Goal: Task Accomplishment & Management: Use online tool/utility

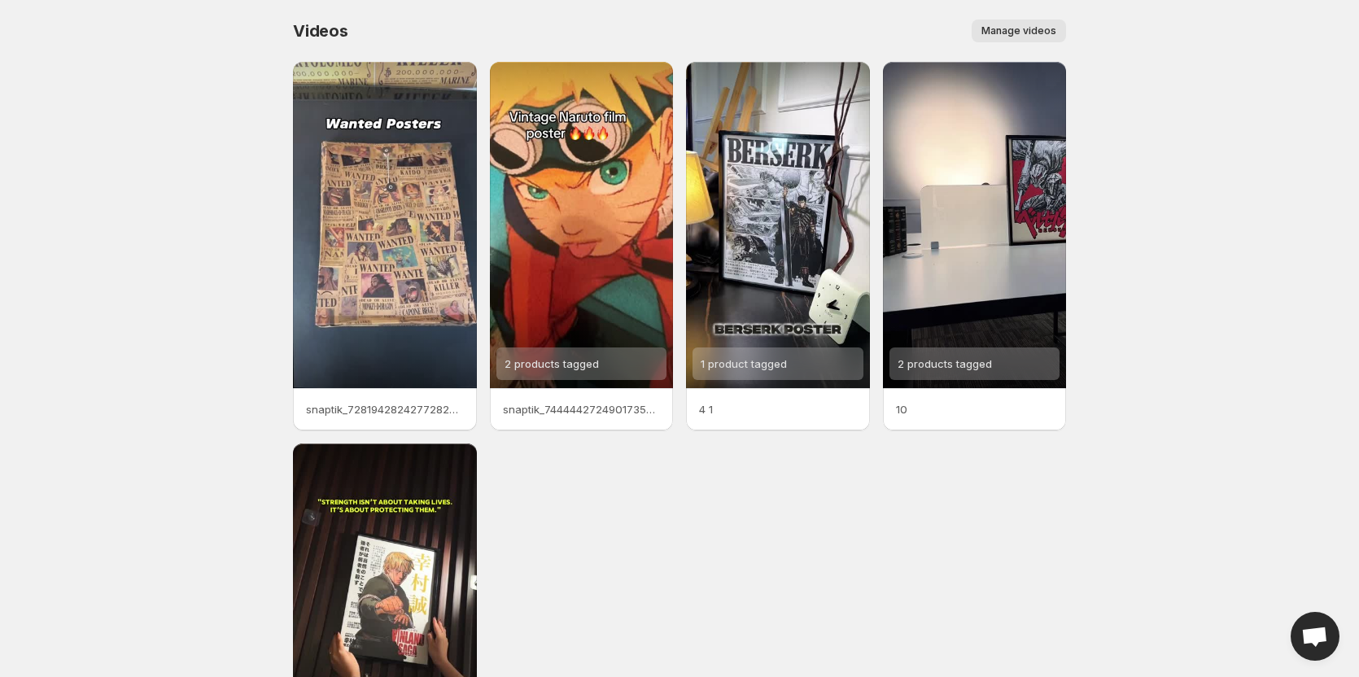
click at [1010, 31] on span "Manage videos" at bounding box center [1018, 30] width 75 height 13
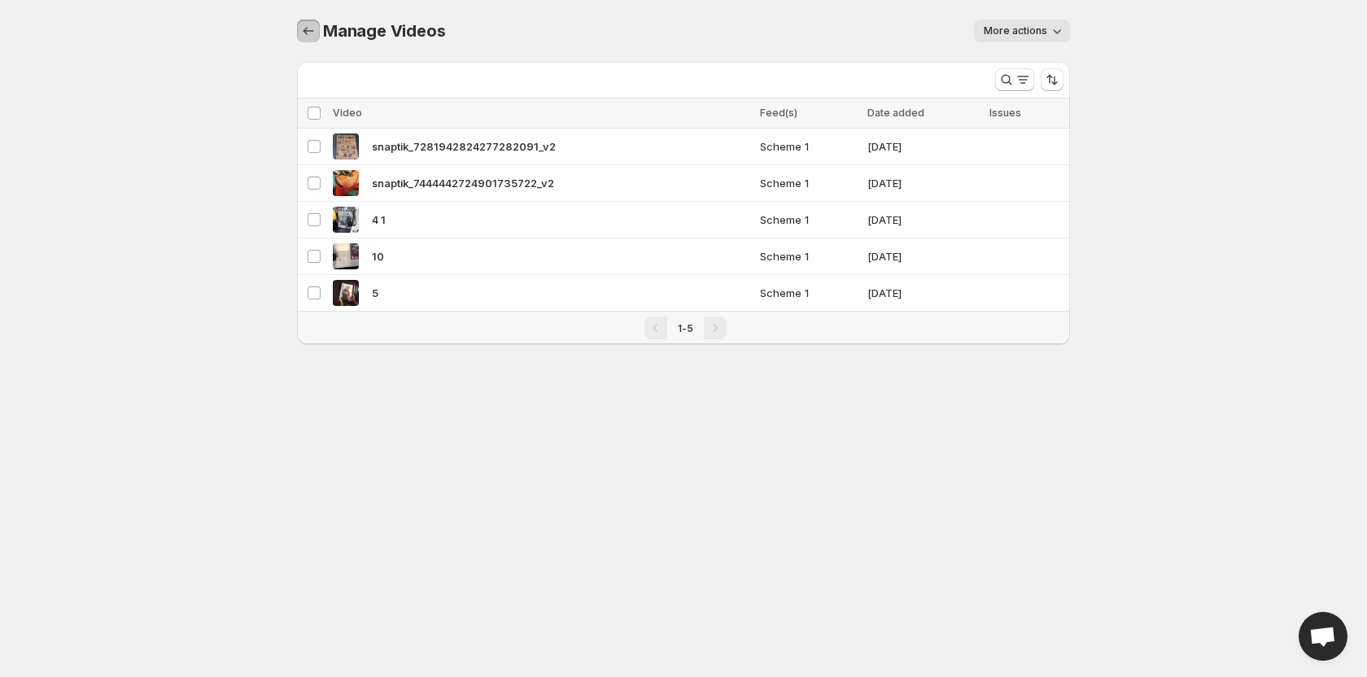
click at [318, 26] on button "Manage Videos" at bounding box center [308, 31] width 23 height 23
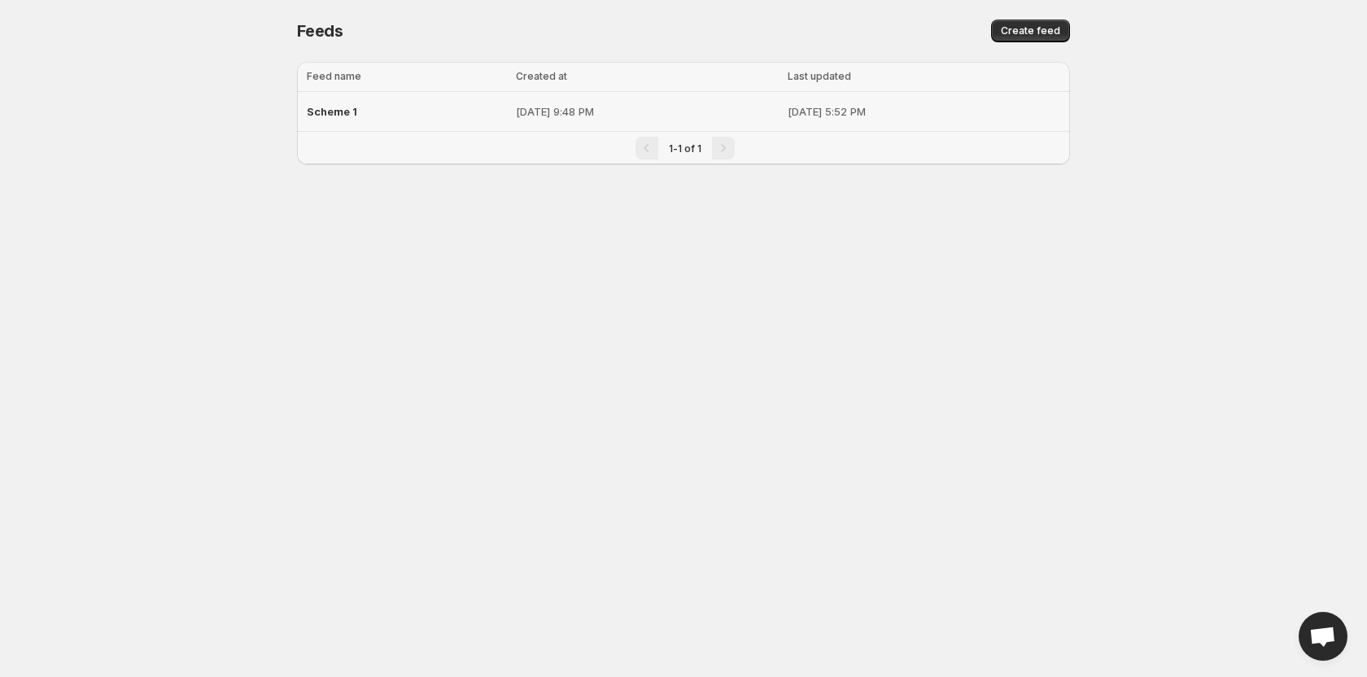
click at [431, 118] on div "Scheme 1" at bounding box center [406, 111] width 199 height 29
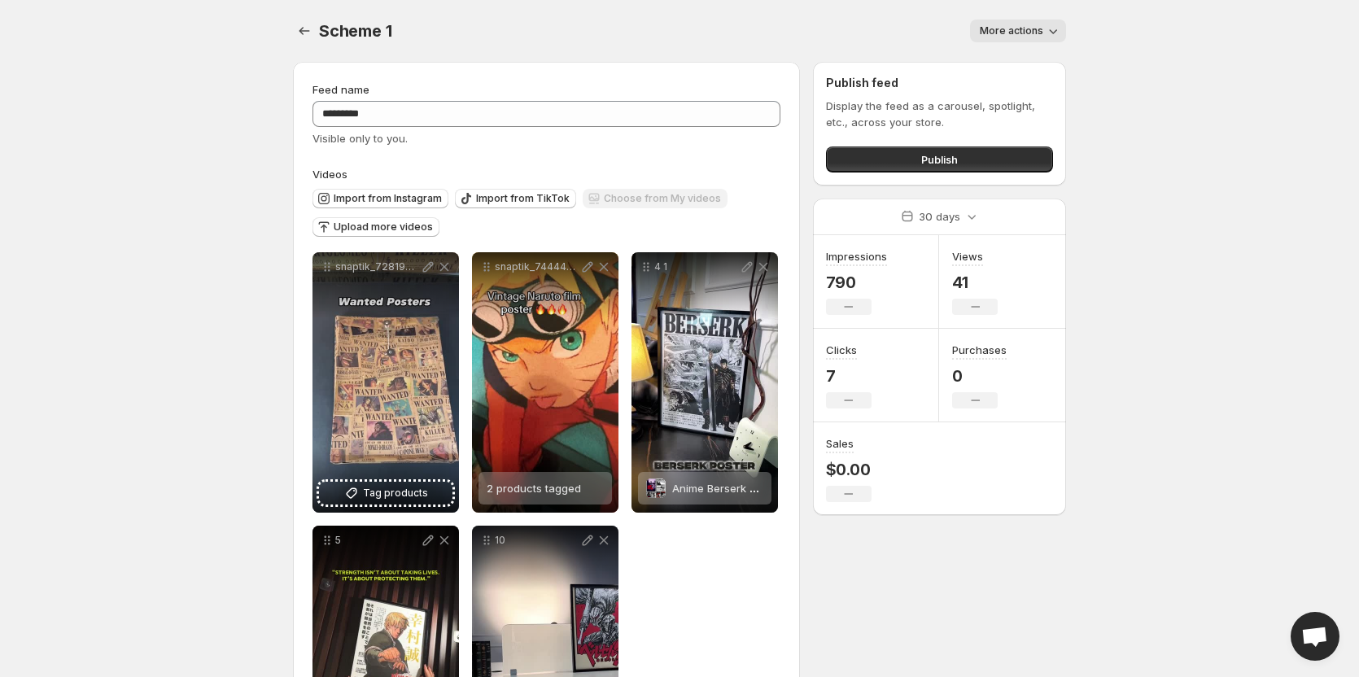
click at [1342, 194] on body "**********" at bounding box center [679, 338] width 1359 height 677
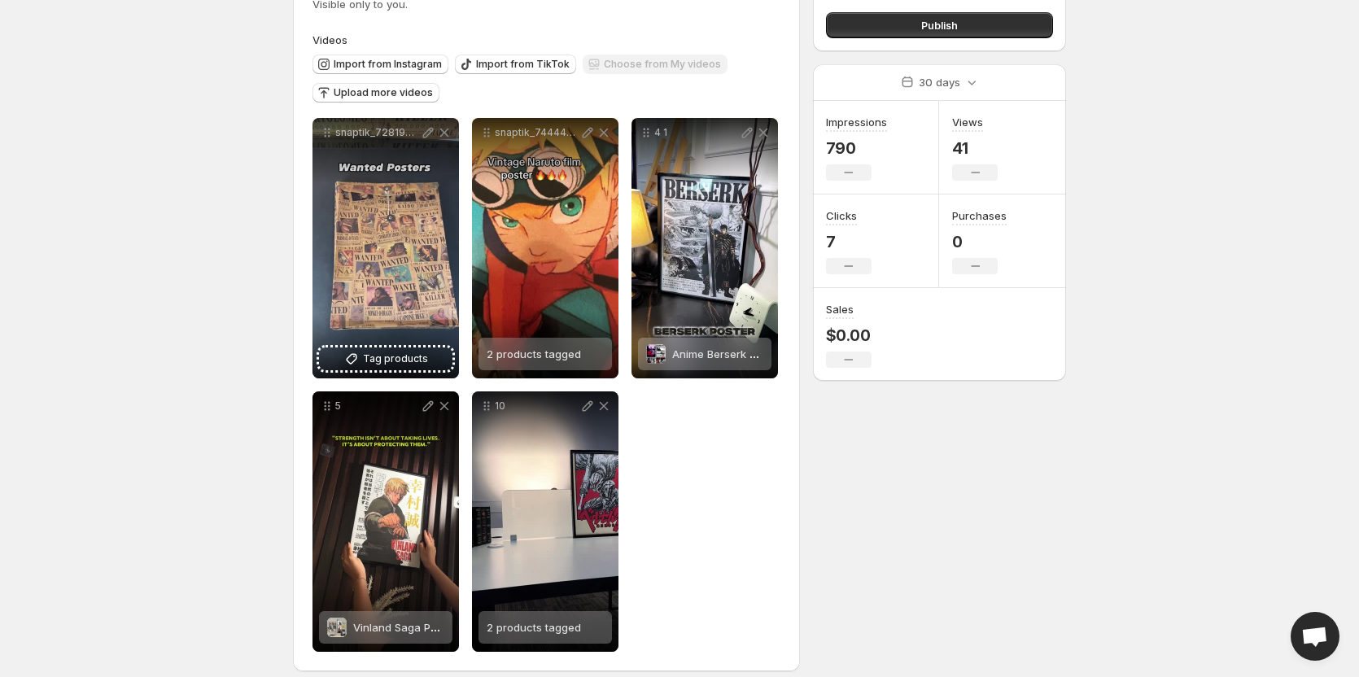
scroll to position [148, 0]
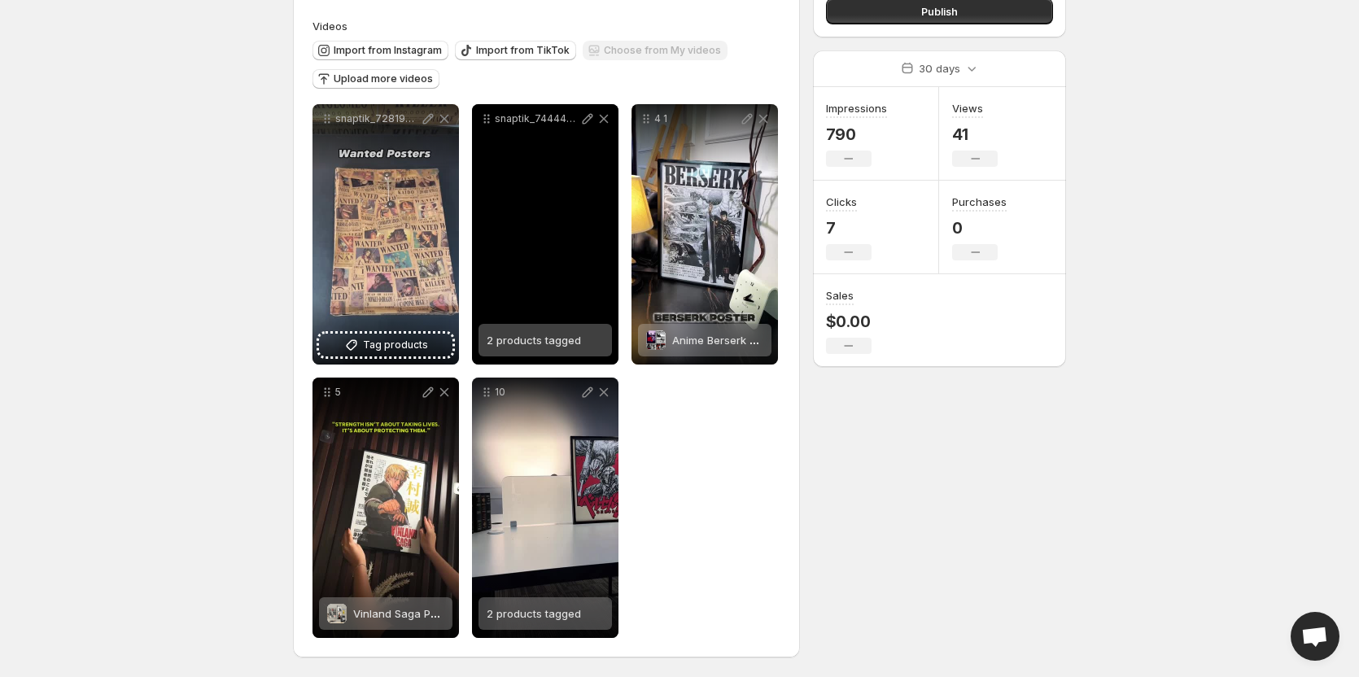
click at [526, 334] on span "2 products tagged" at bounding box center [534, 340] width 94 height 13
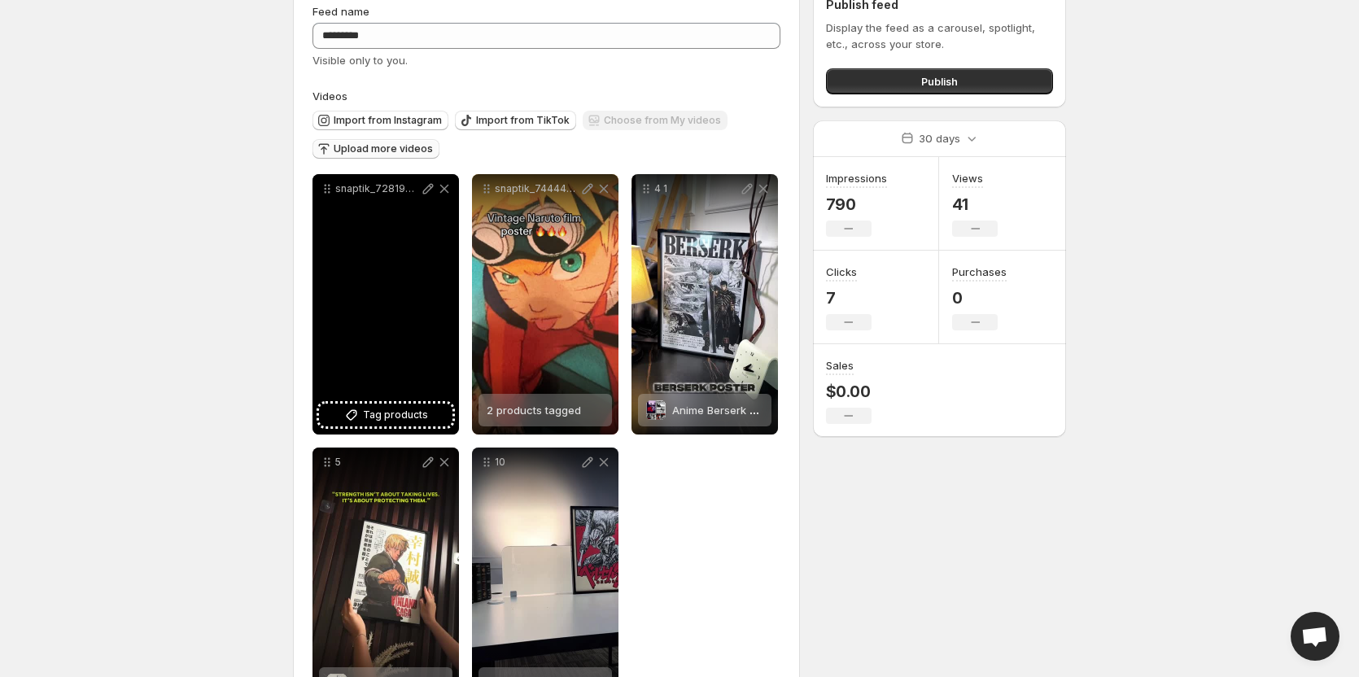
scroll to position [67, 0]
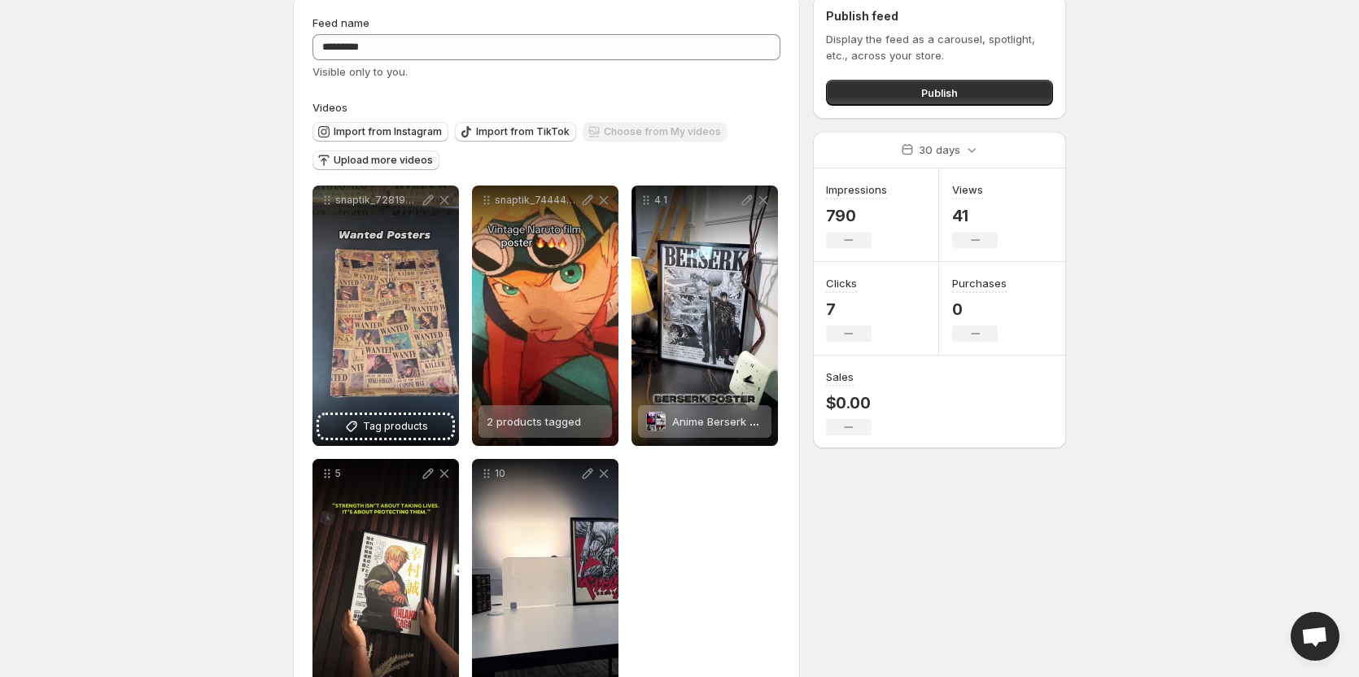
click at [406, 160] on span "Upload more videos" at bounding box center [383, 160] width 99 height 13
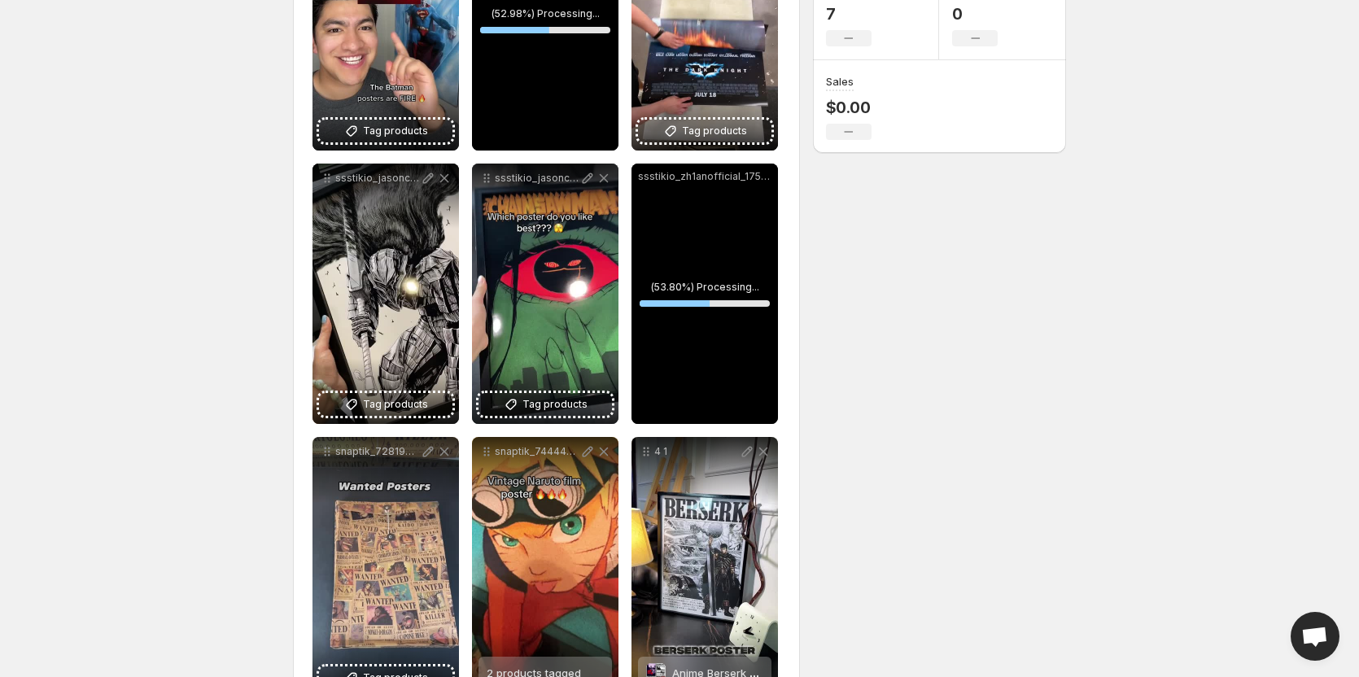
scroll to position [695, 0]
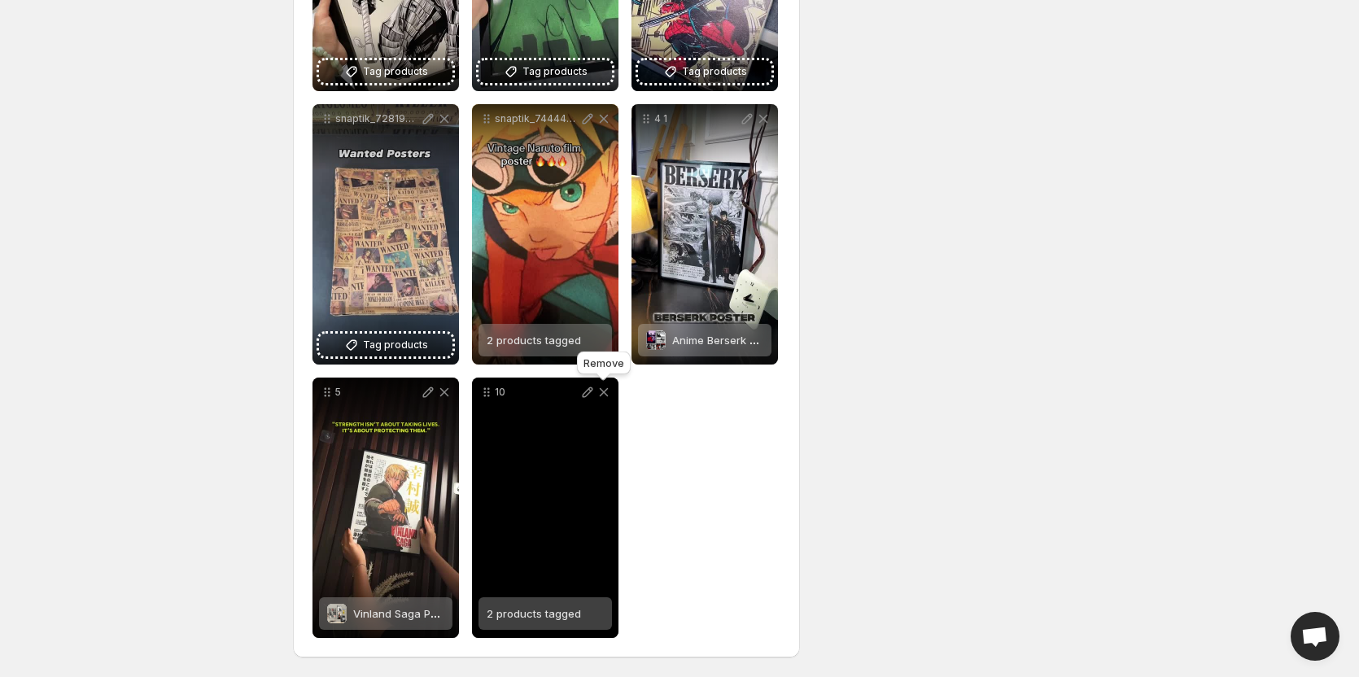
click at [604, 394] on icon at bounding box center [604, 392] width 9 height 9
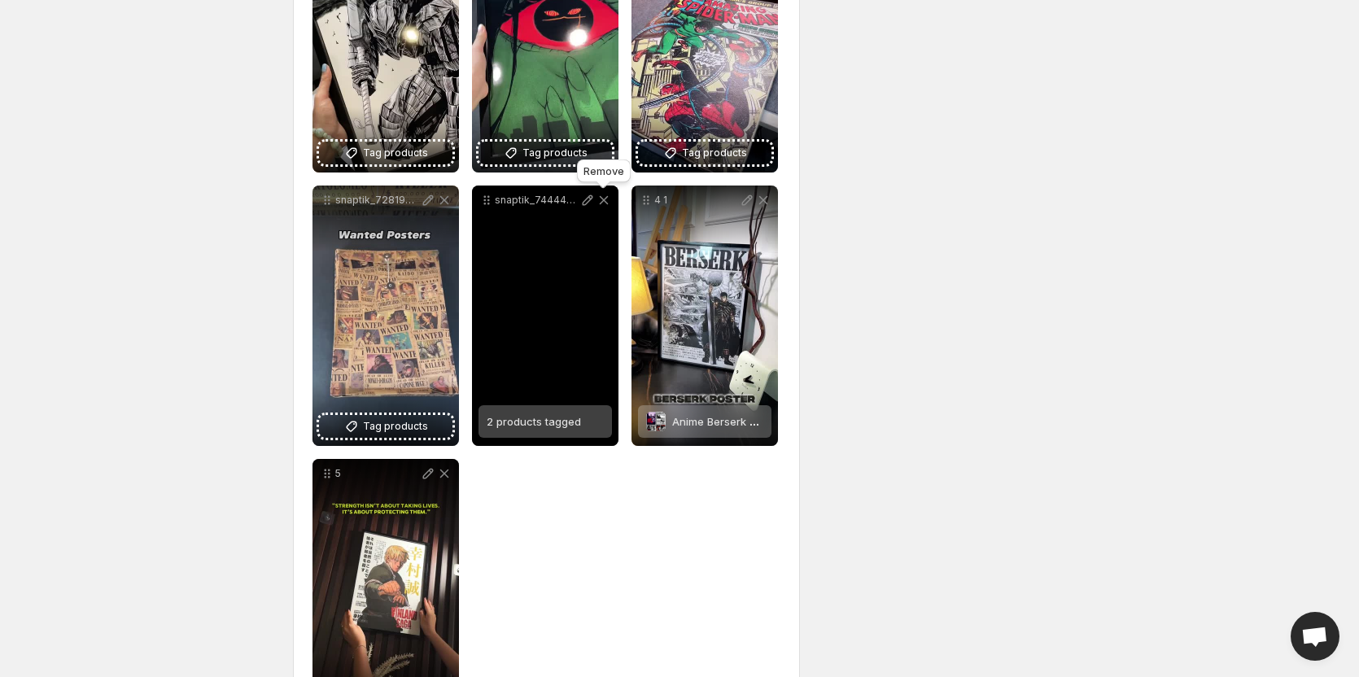
click at [602, 199] on icon at bounding box center [604, 200] width 9 height 9
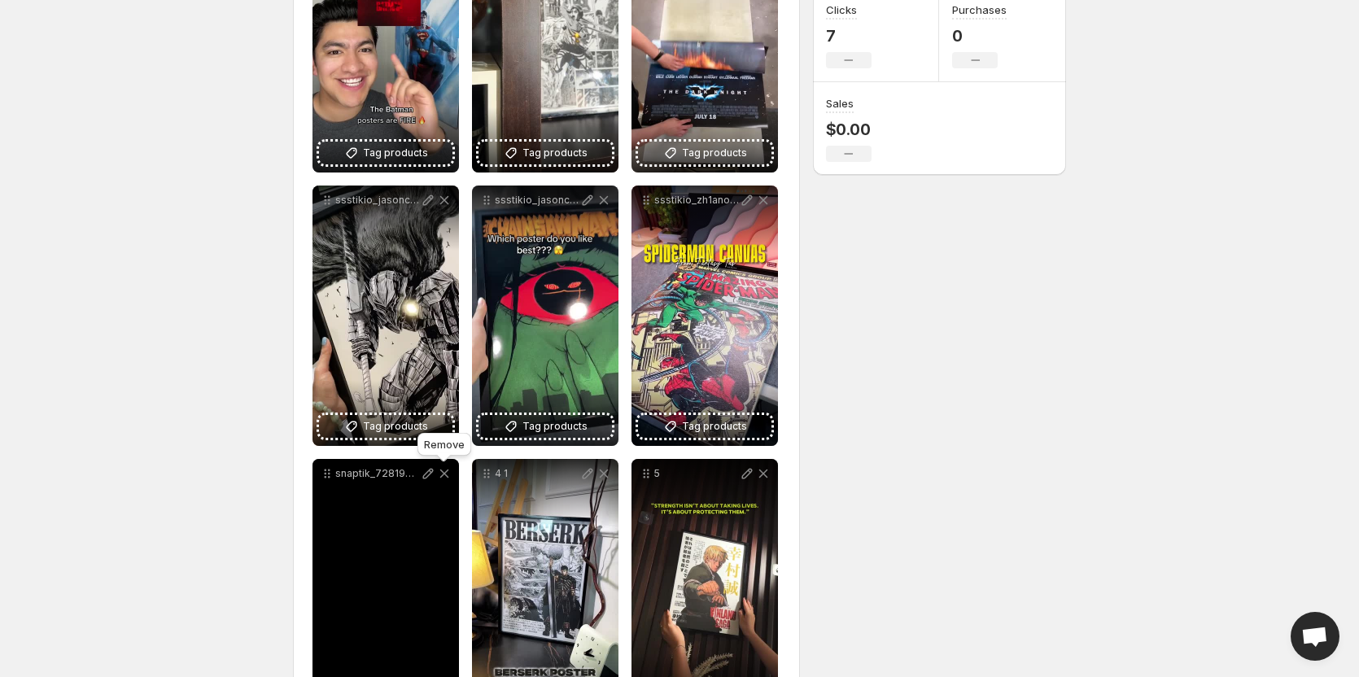
click at [446, 473] on icon at bounding box center [444, 473] width 9 height 8
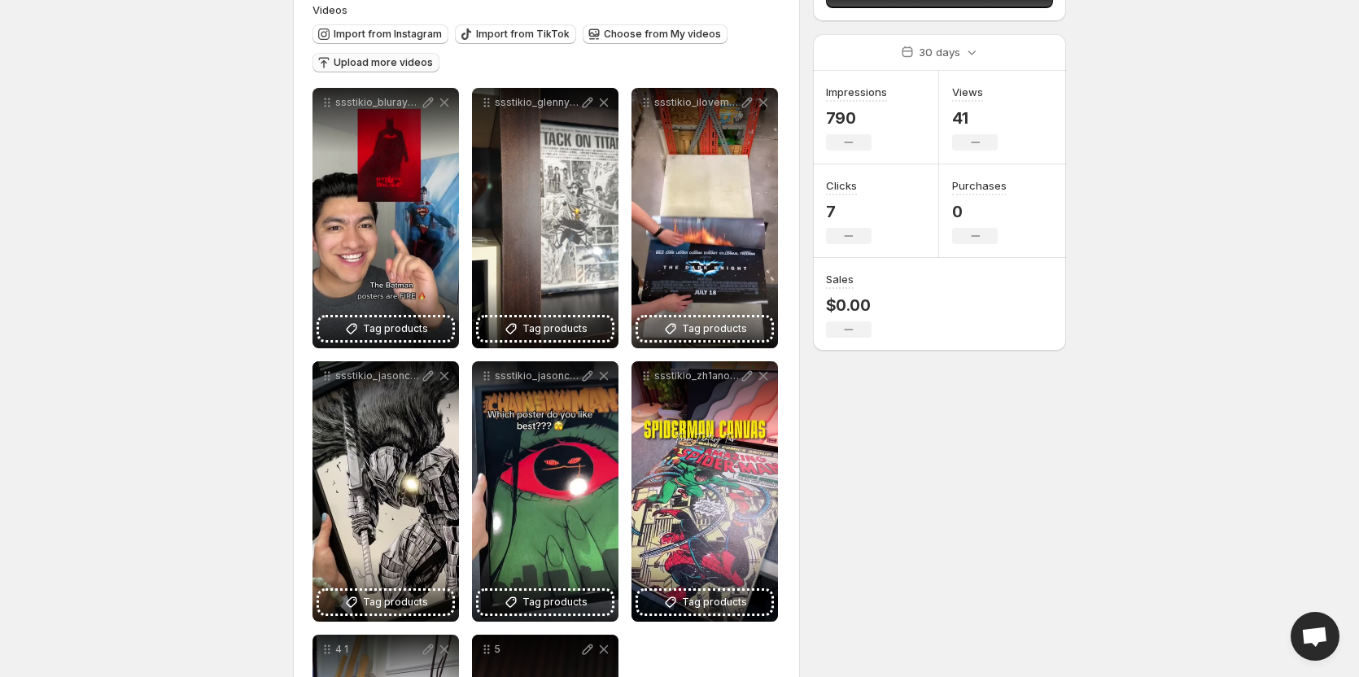
scroll to position [177, 0]
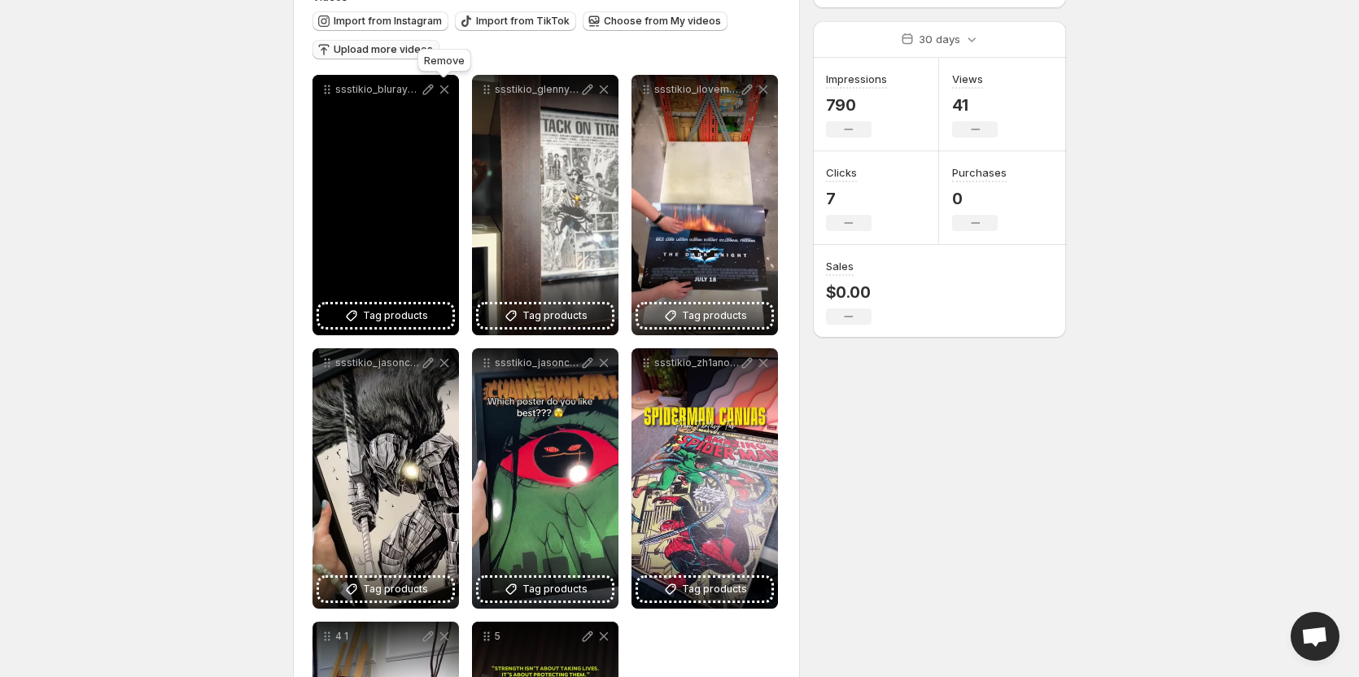
drag, startPoint x: 443, startPoint y: 94, endPoint x: 444, endPoint y: 133, distance: 39.1
click at [443, 93] on icon at bounding box center [444, 89] width 16 height 16
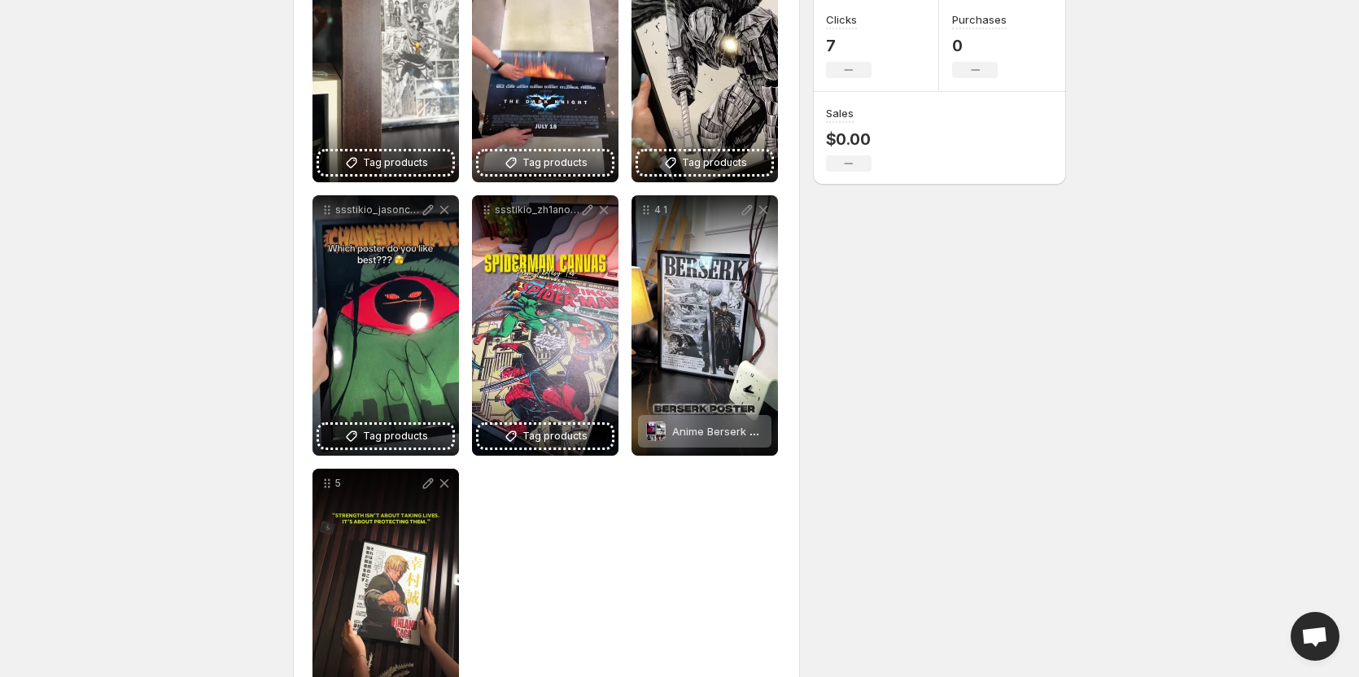
scroll to position [340, 0]
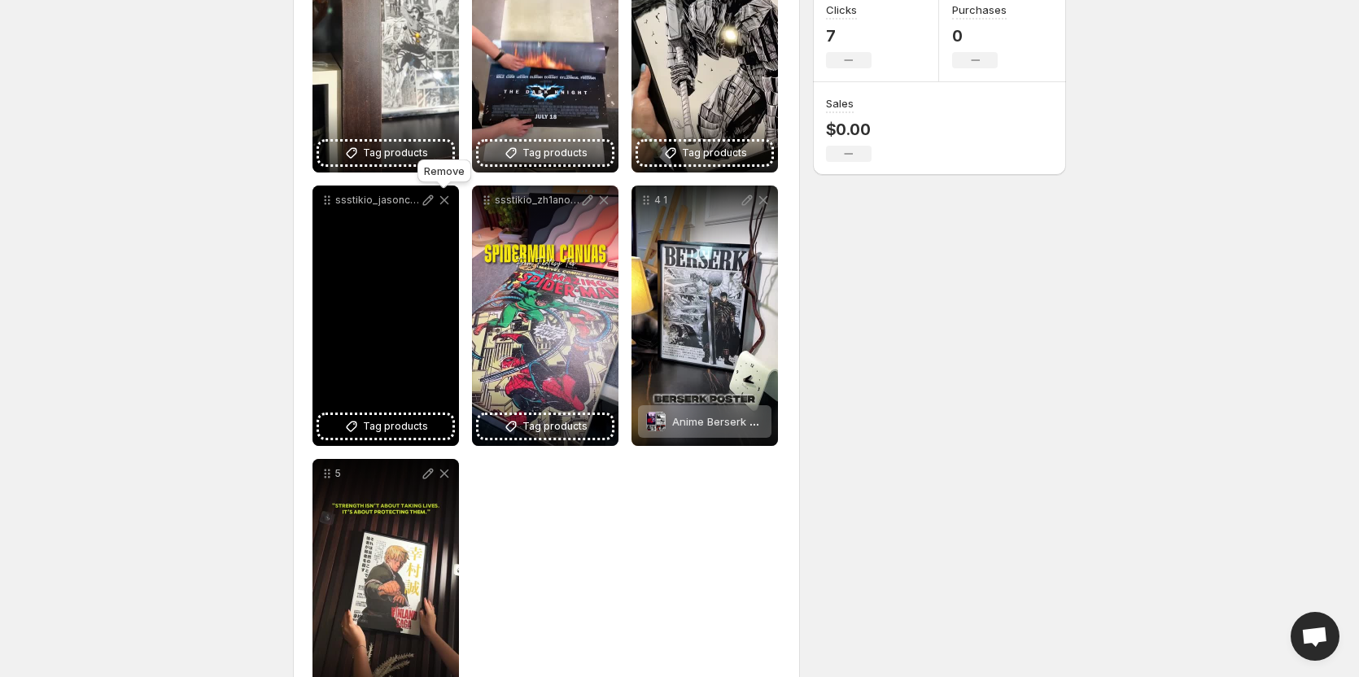
click at [447, 204] on icon at bounding box center [444, 200] width 16 height 16
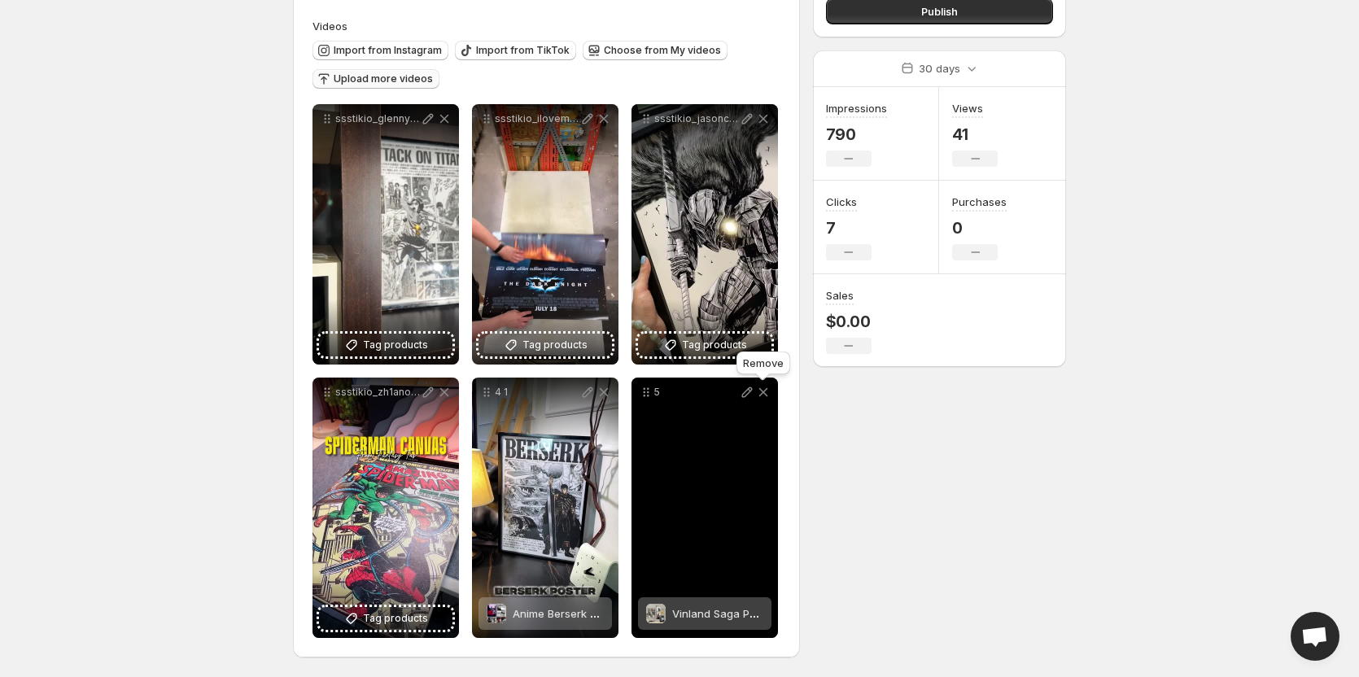
click at [762, 389] on icon at bounding box center [763, 392] width 16 height 16
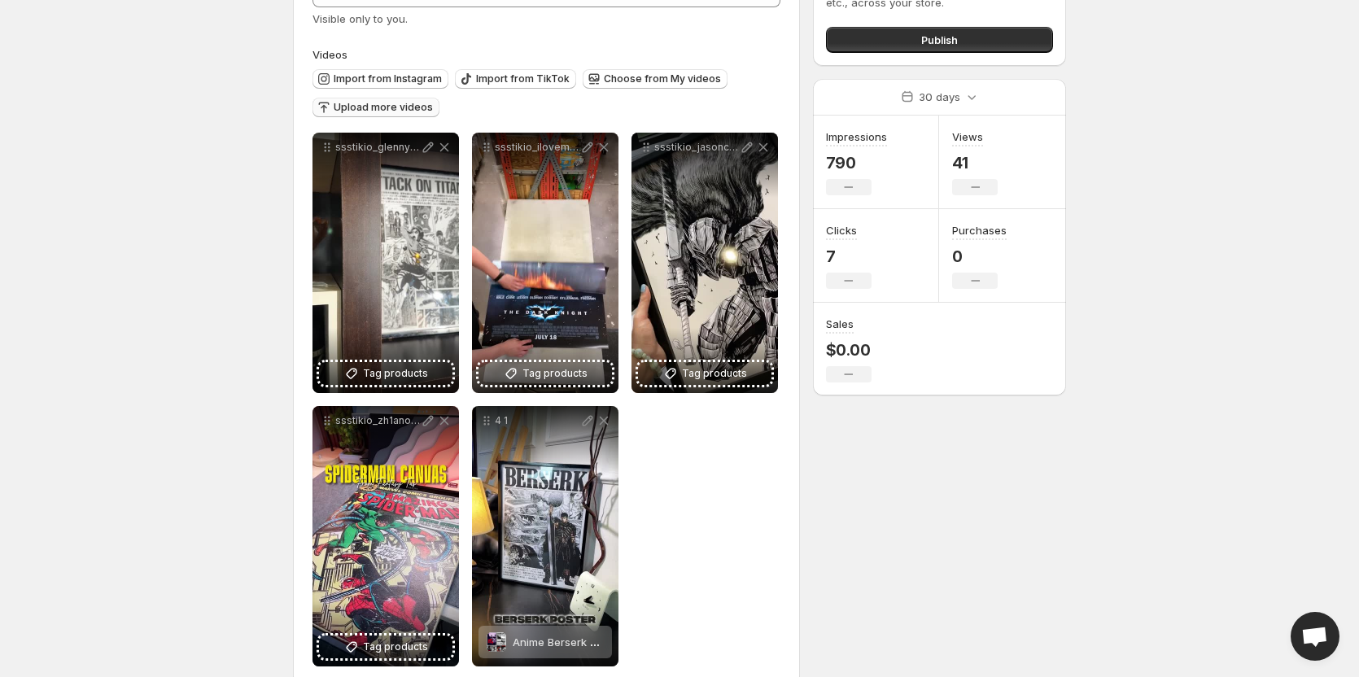
scroll to position [0, 0]
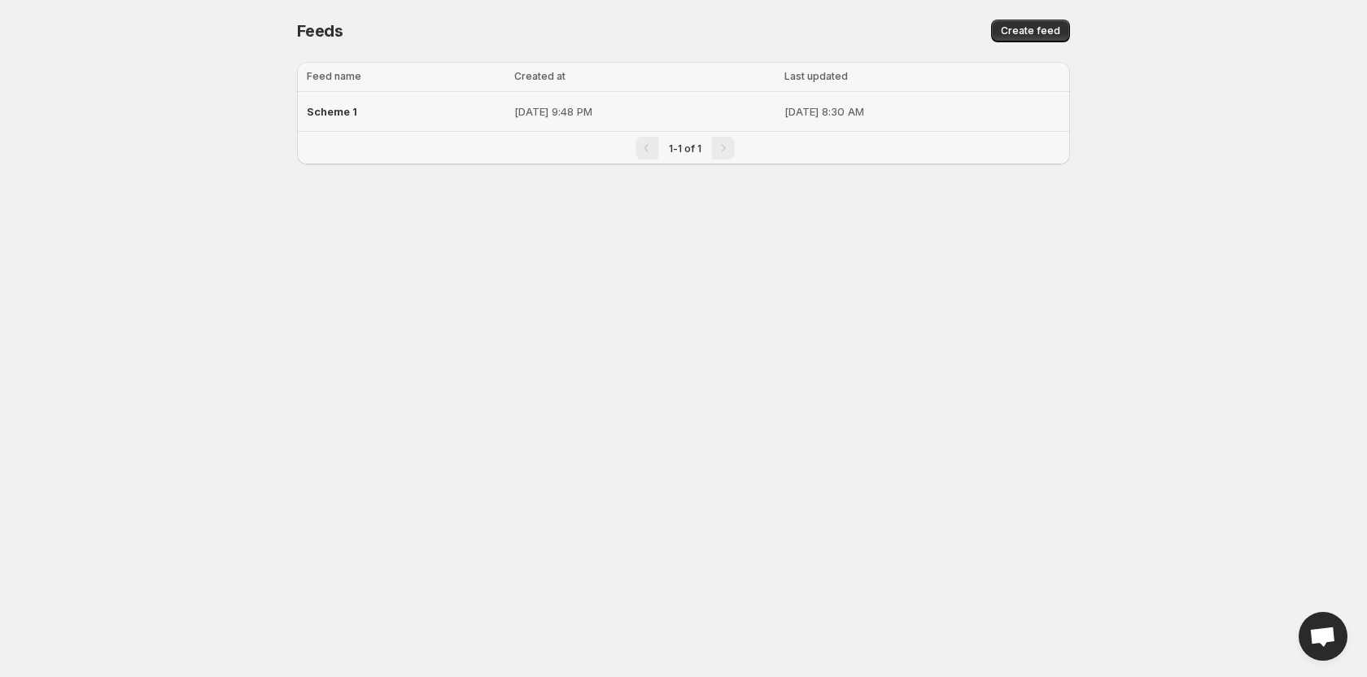
click at [391, 121] on div "Scheme 1" at bounding box center [406, 111] width 198 height 29
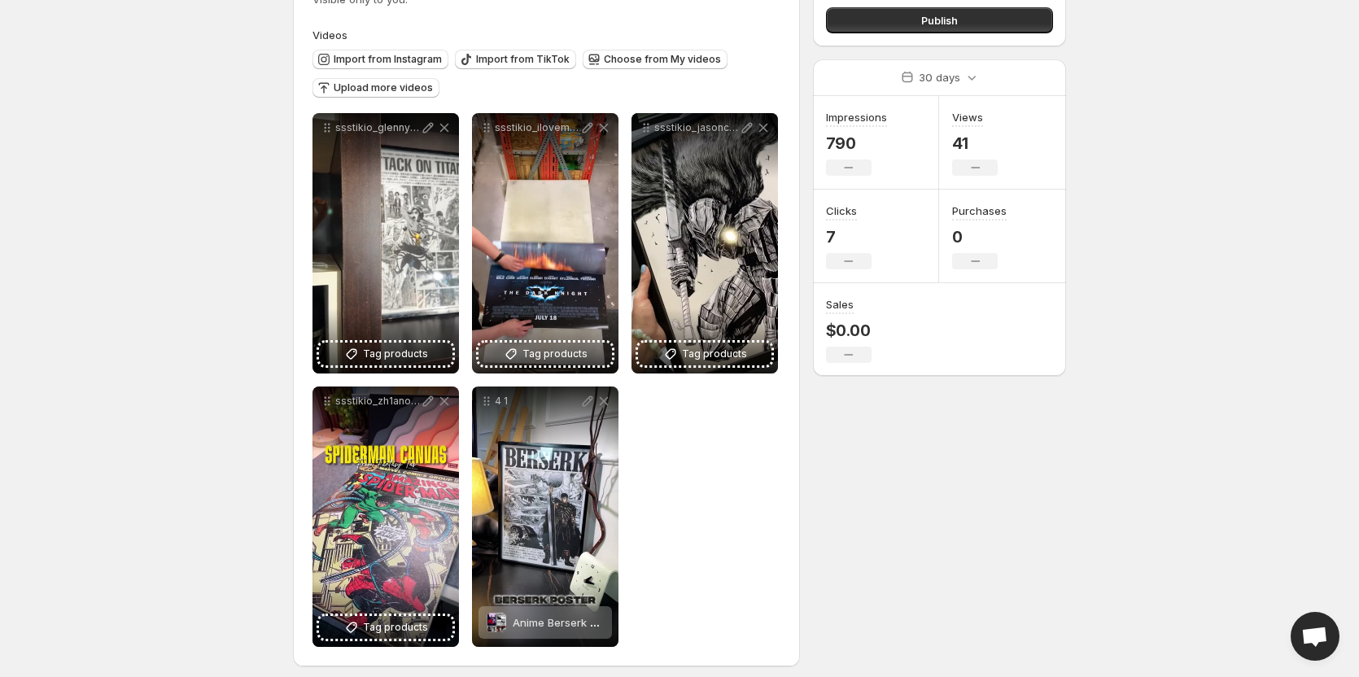
scroll to position [148, 0]
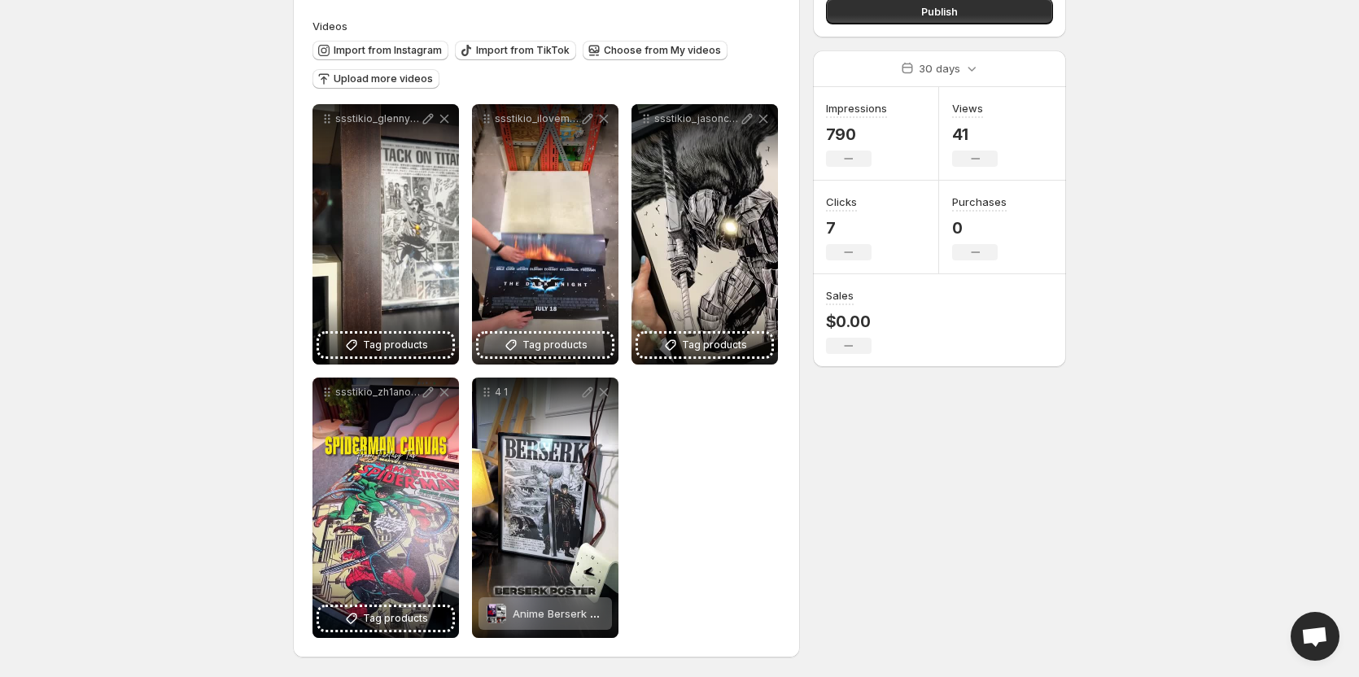
drag, startPoint x: 352, startPoint y: 339, endPoint x: 223, endPoint y: 352, distance: 130.0
click at [223, 352] on body "**********" at bounding box center [679, 190] width 1359 height 677
click at [203, 363] on body "**********" at bounding box center [679, 190] width 1359 height 677
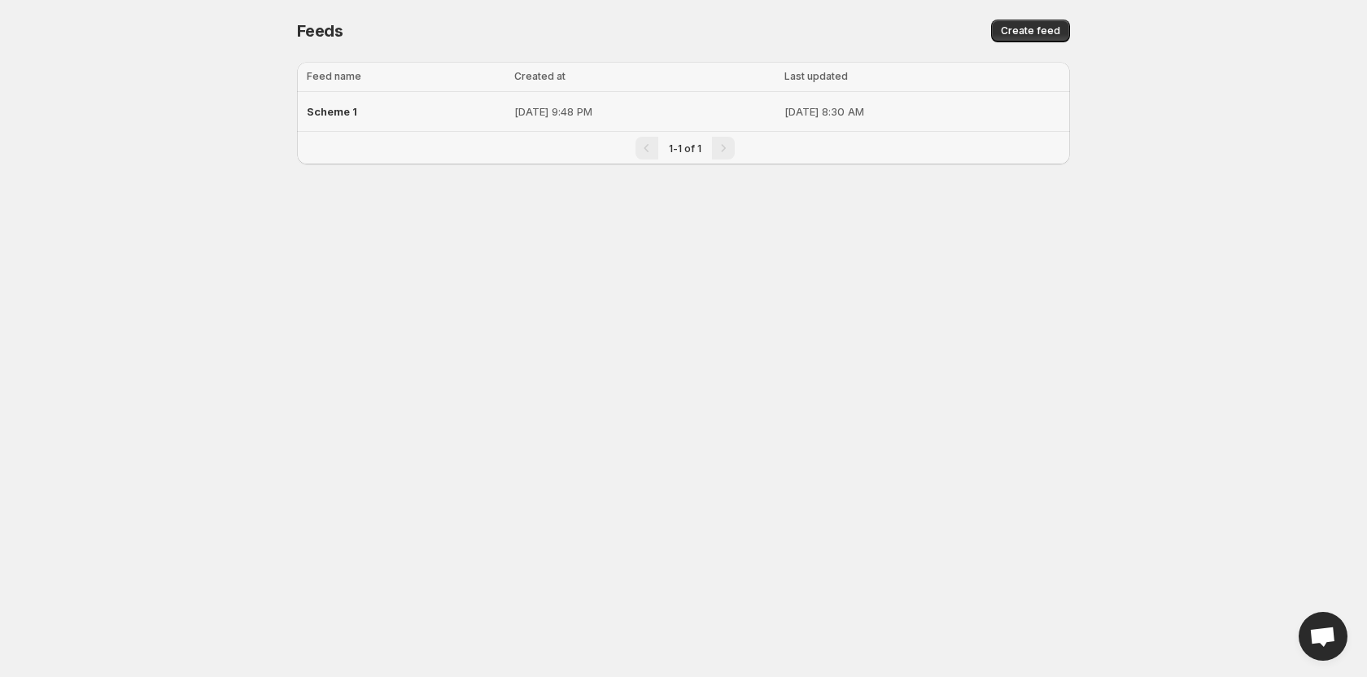
click at [704, 106] on p "[DATE] 9:48 PM" at bounding box center [644, 111] width 260 height 16
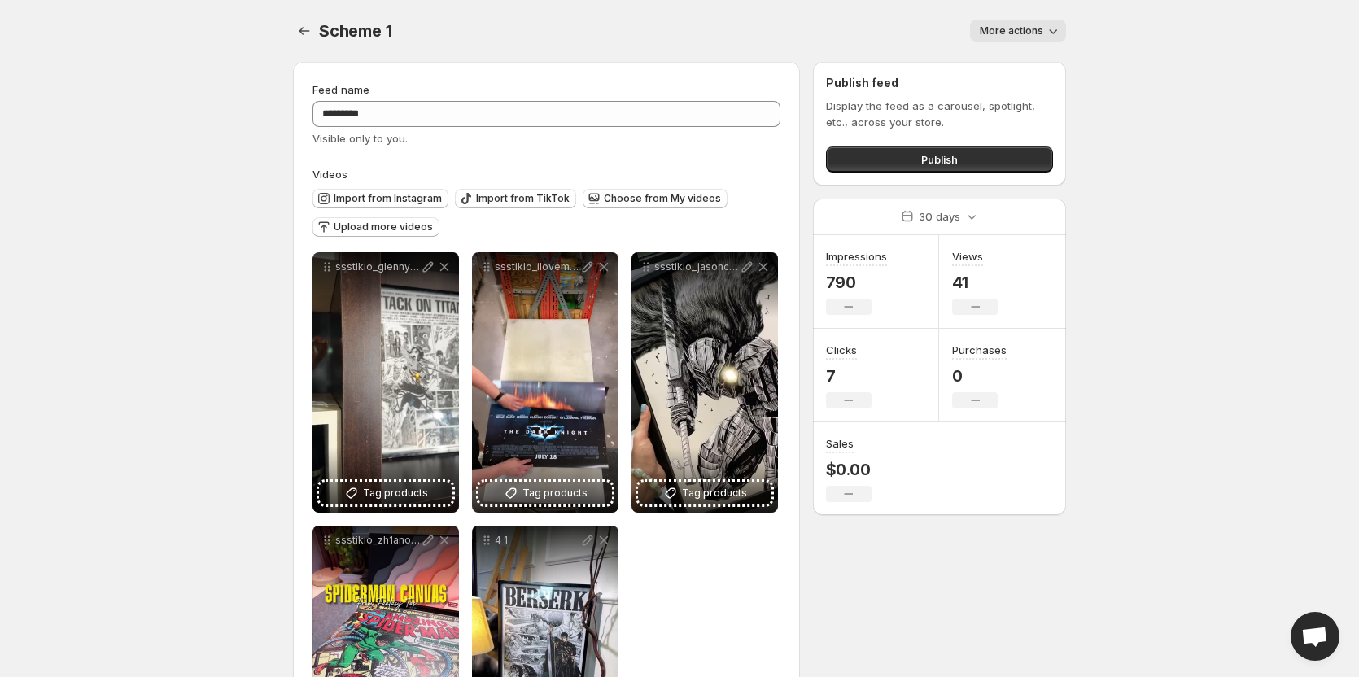
click at [1030, 33] on span "More actions" at bounding box center [1011, 30] width 63 height 13
click at [704, 36] on div "More actions" at bounding box center [738, 31] width 655 height 23
click at [308, 33] on icon "Settings" at bounding box center [304, 31] width 16 height 16
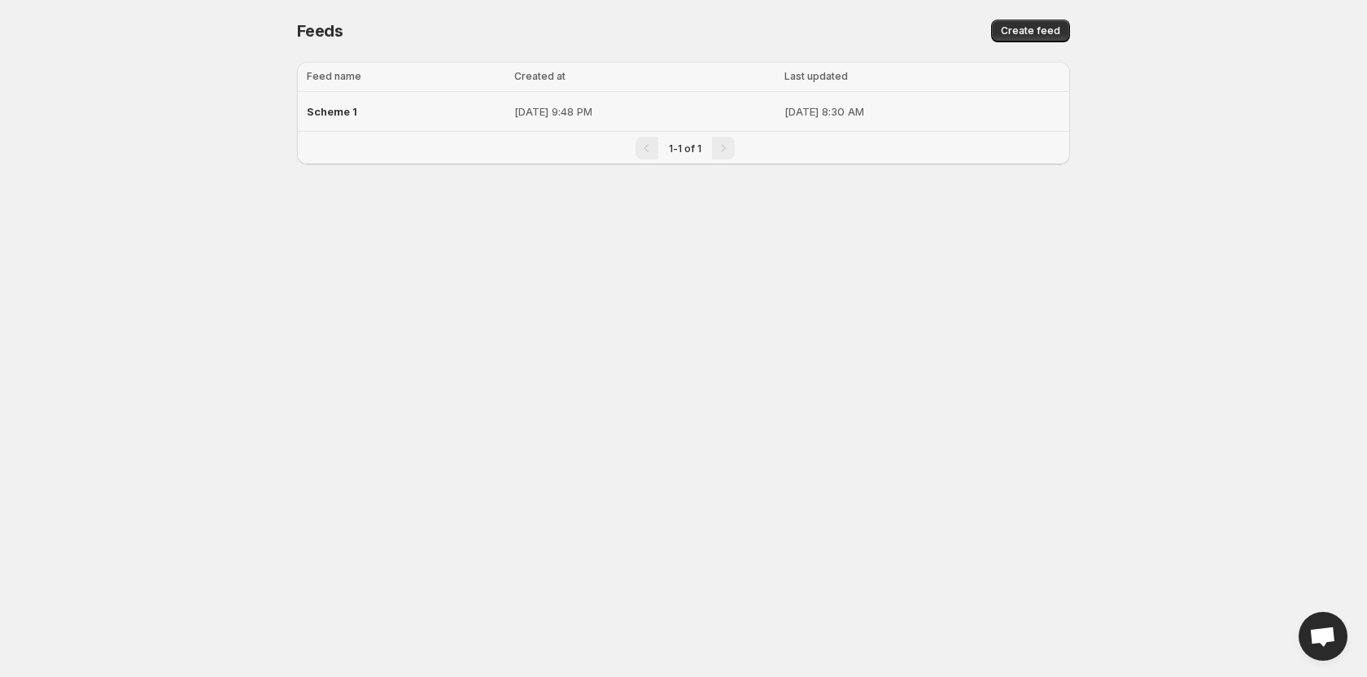
click at [640, 111] on p "[DATE] 9:48 PM" at bounding box center [644, 111] width 260 height 16
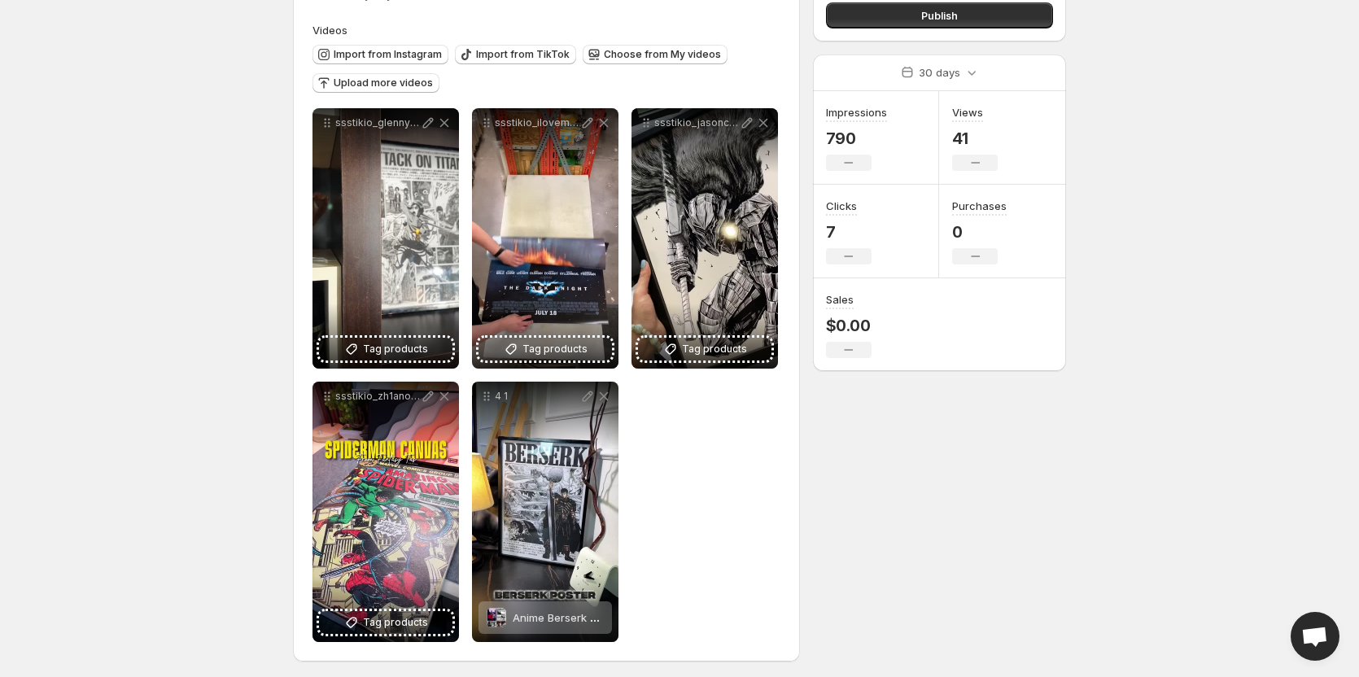
scroll to position [148, 0]
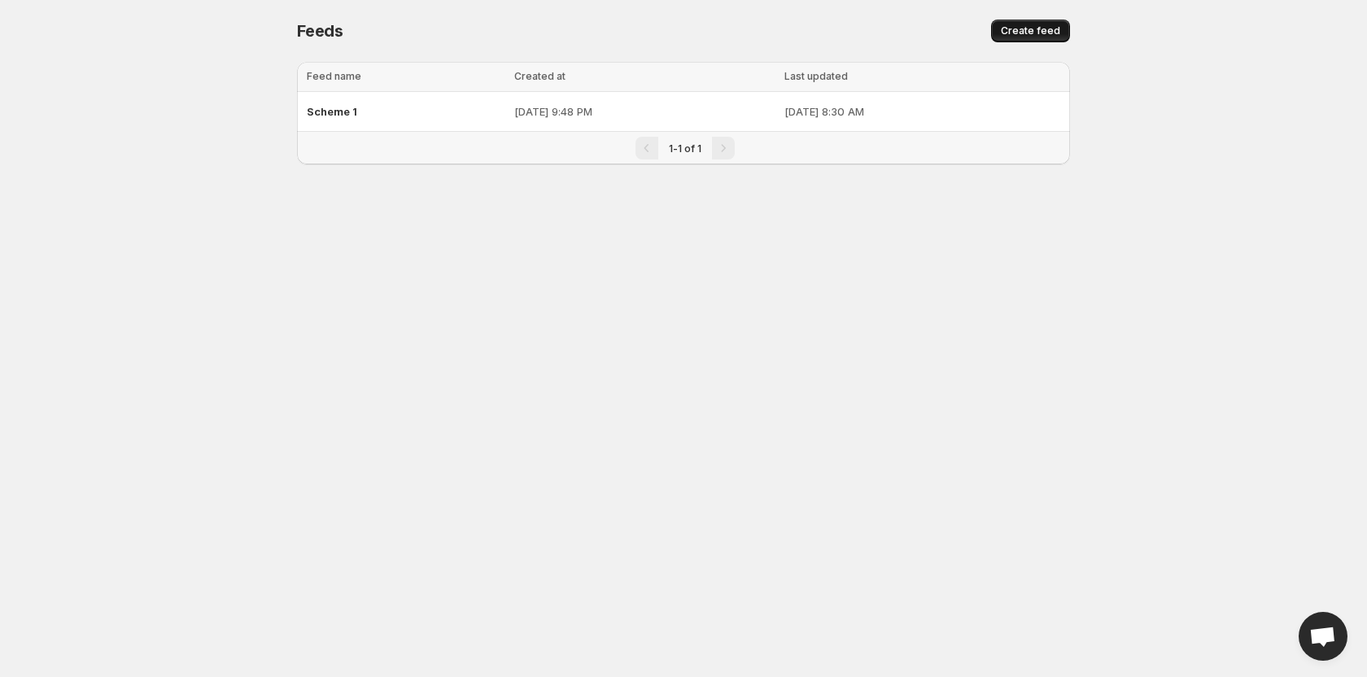
click at [1038, 27] on span "Create feed" at bounding box center [1030, 30] width 59 height 13
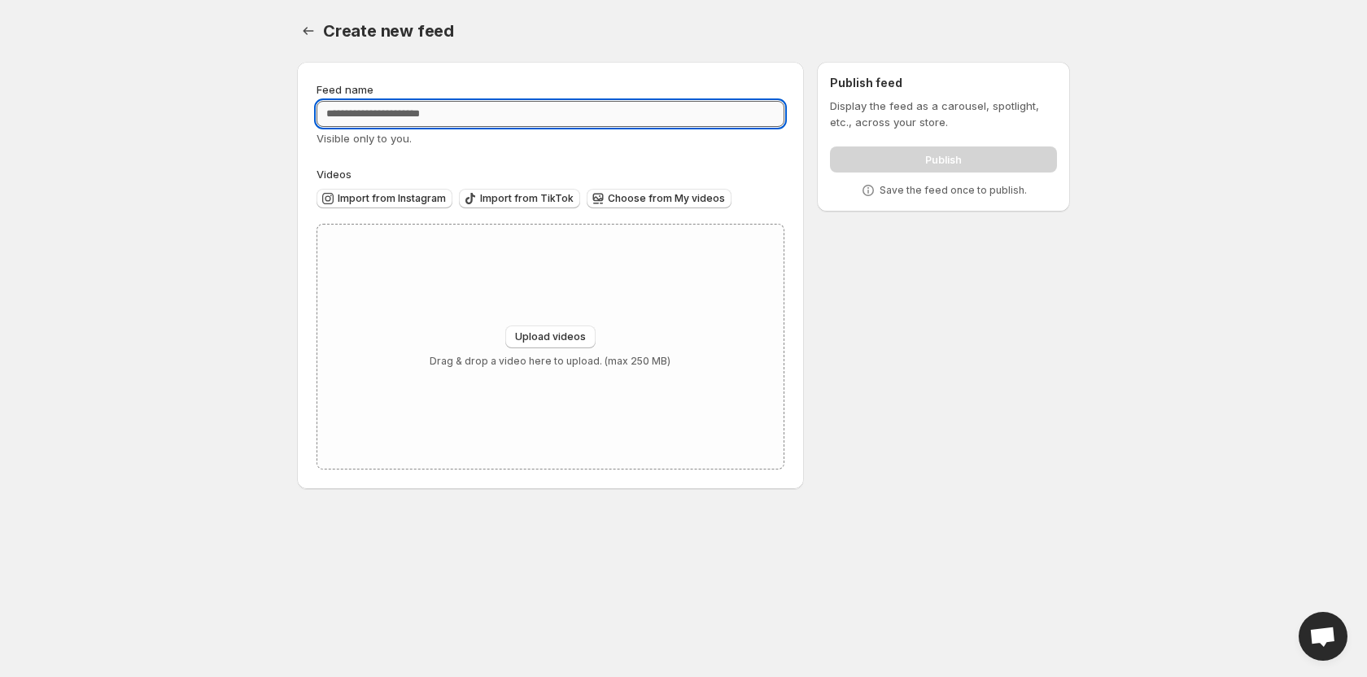
click at [482, 121] on input "Feed name" at bounding box center [550, 114] width 468 height 26
type input "****"
click at [273, 292] on body "Home Feeds Videos Subscription Settings Create new feed. This page is ready Cre…" at bounding box center [683, 338] width 1367 height 677
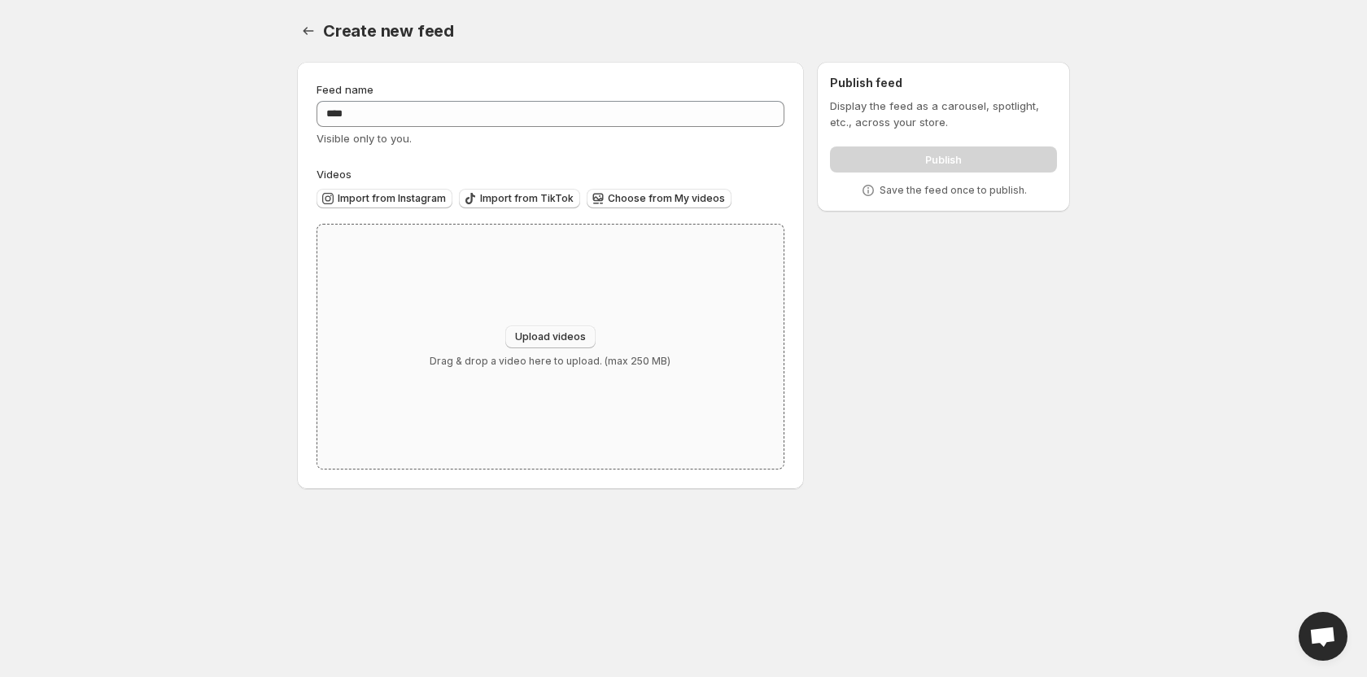
click at [539, 338] on span "Upload videos" at bounding box center [550, 336] width 71 height 13
type input "**********"
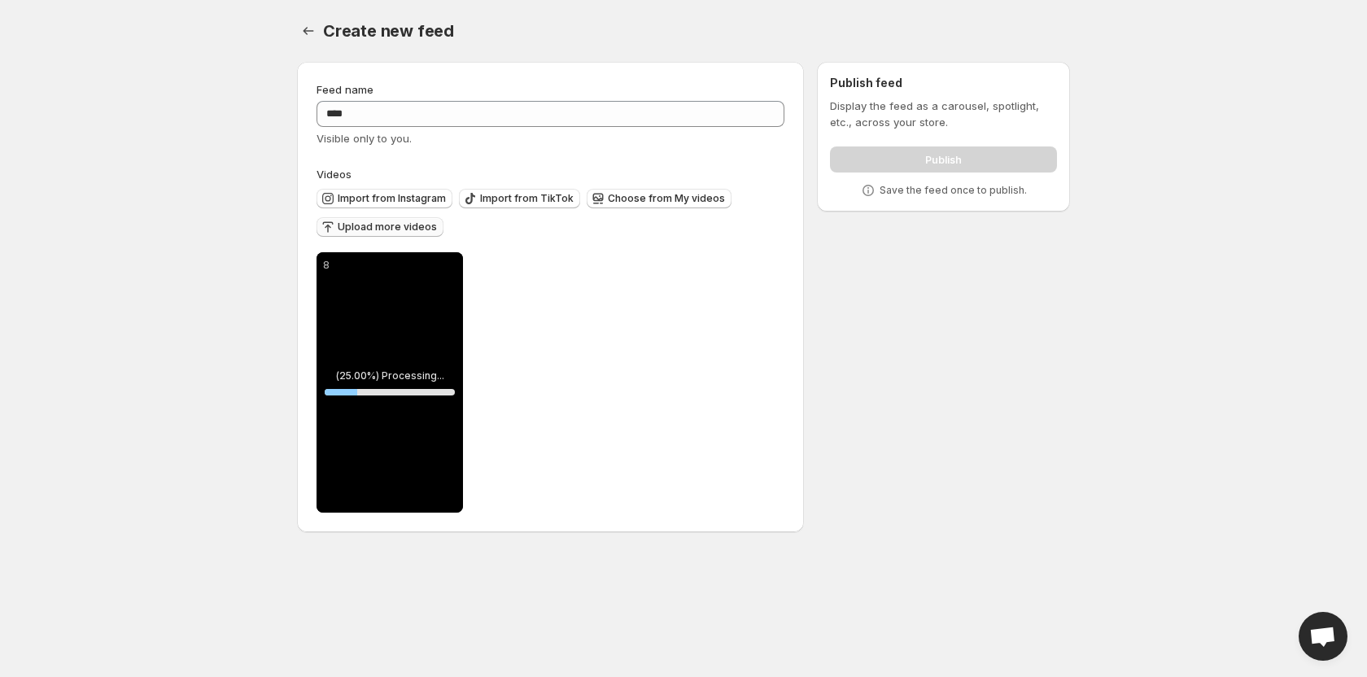
click at [410, 228] on span "Upload more videos" at bounding box center [387, 226] width 99 height 13
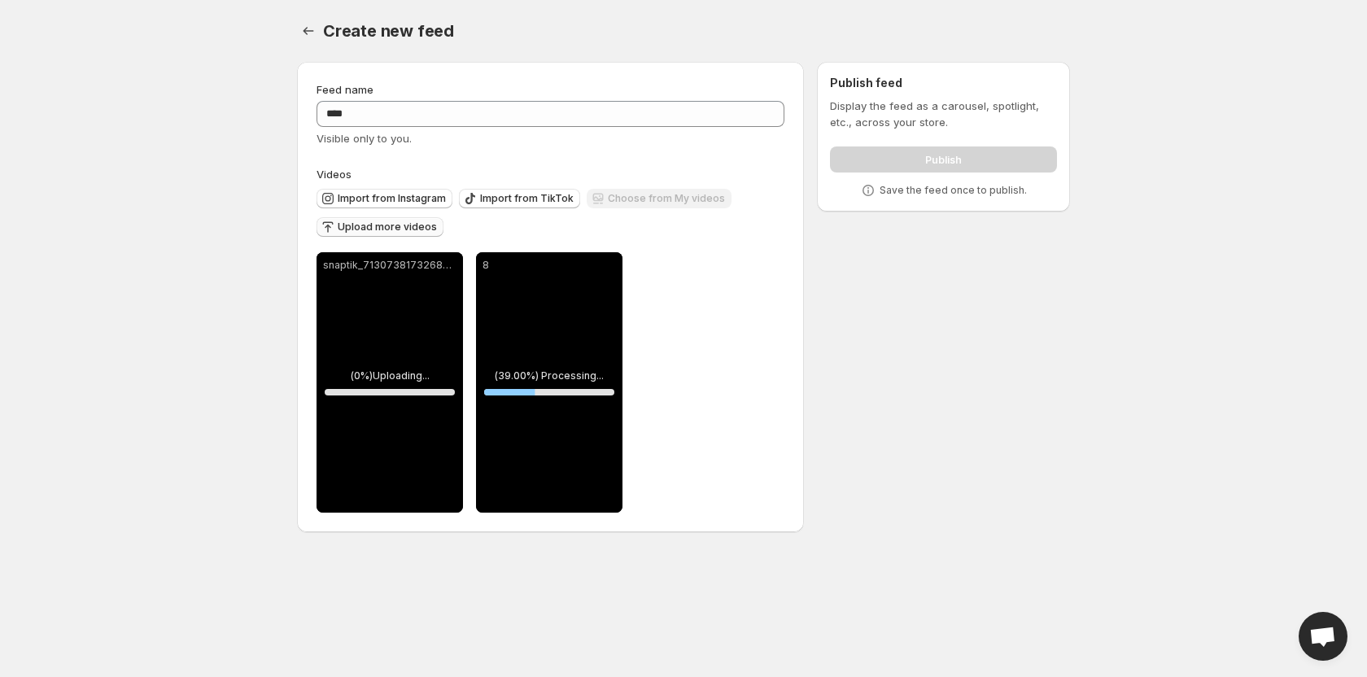
click at [896, 426] on div "**********" at bounding box center [677, 300] width 786 height 503
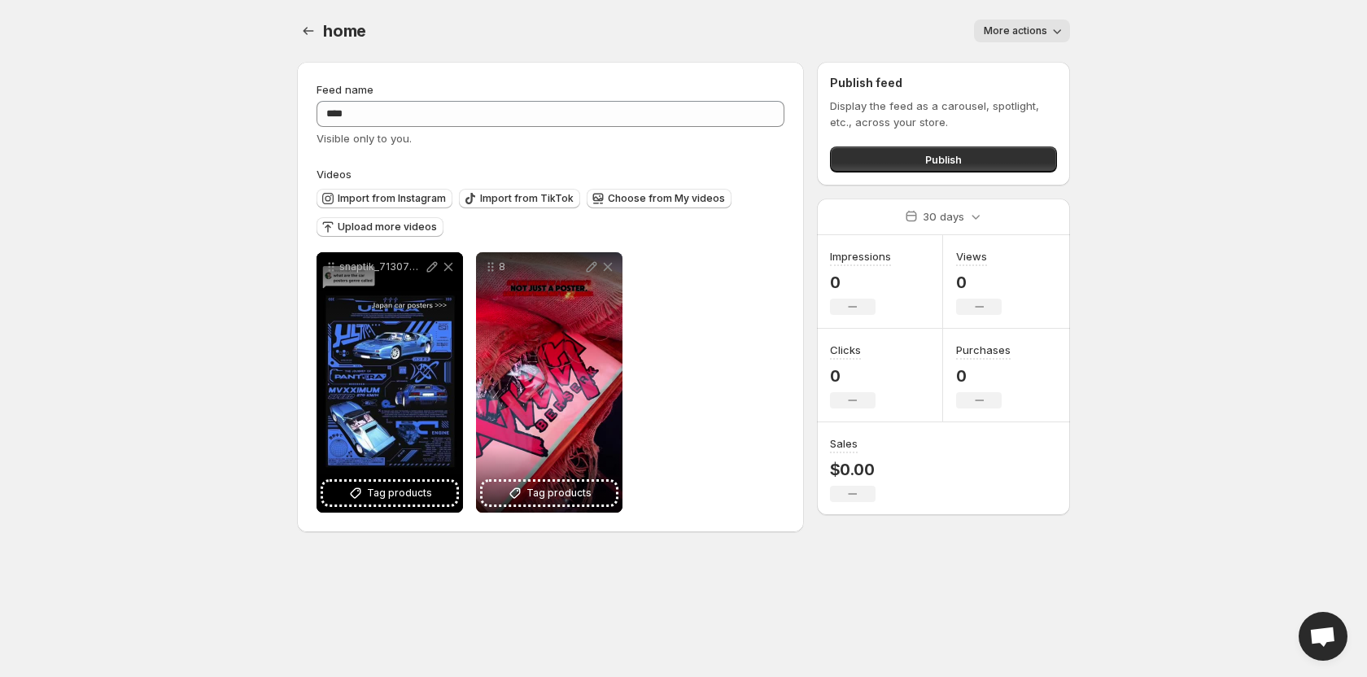
click at [1030, 7] on div "home. This page is ready home More actions More actions More actions" at bounding box center [683, 31] width 773 height 62
click at [1029, 21] on button "More actions" at bounding box center [1022, 31] width 96 height 23
click at [878, 35] on div "More actions" at bounding box center [728, 31] width 684 height 23
click at [921, 168] on button "Publish" at bounding box center [943, 159] width 227 height 26
click at [312, 33] on icon "Settings" at bounding box center [308, 31] width 16 height 16
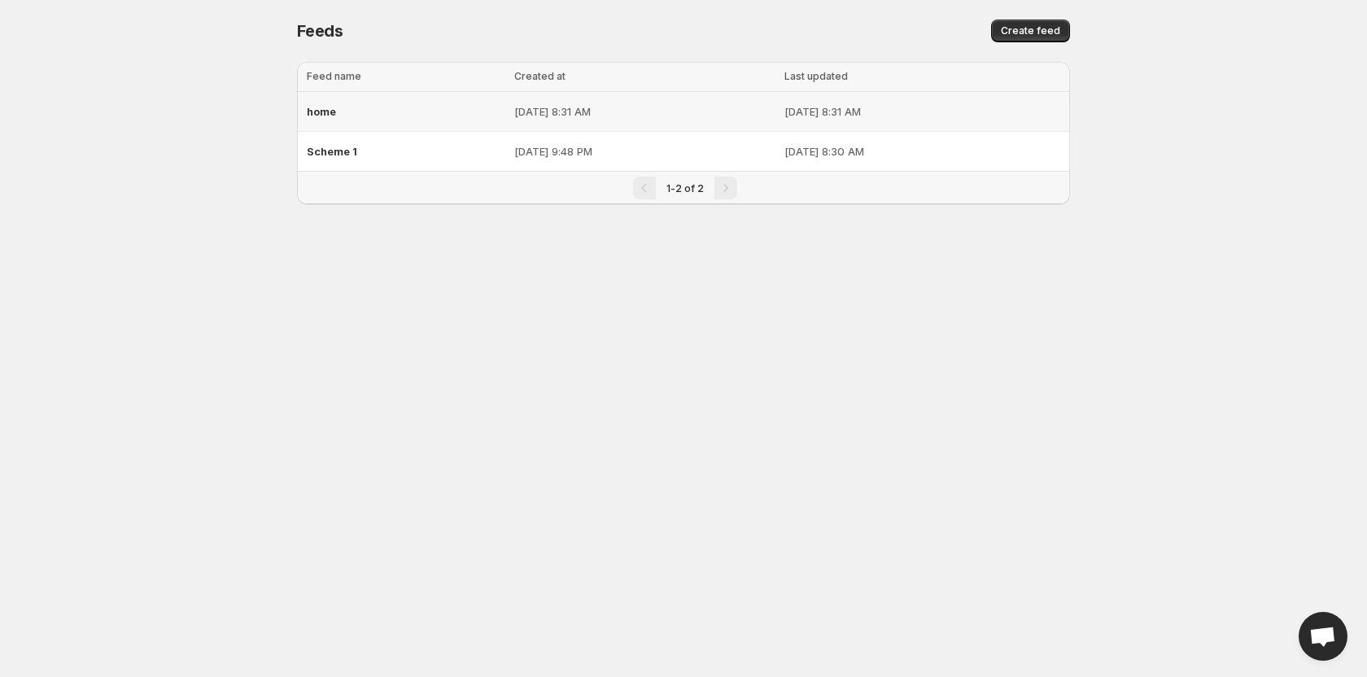
click at [971, 111] on p "[DATE] 8:31 AM" at bounding box center [922, 111] width 276 height 16
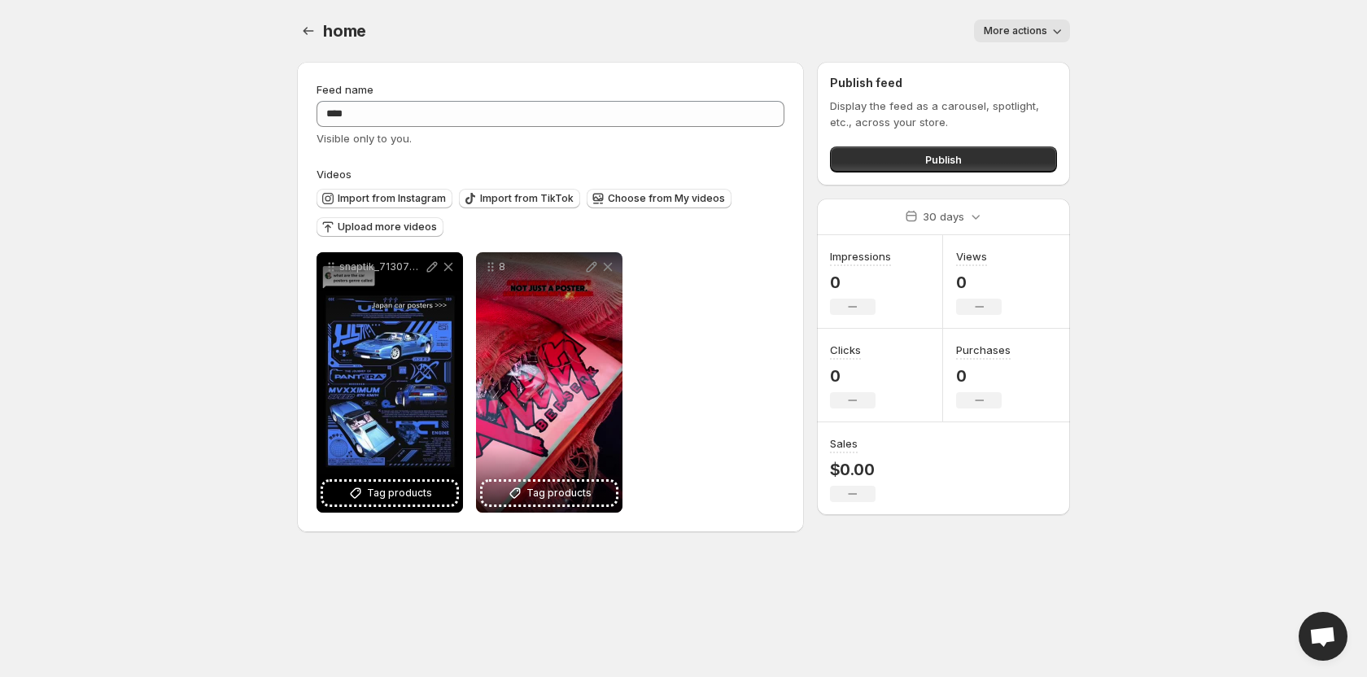
click at [1027, 29] on span "More actions" at bounding box center [1015, 30] width 63 height 13
click at [1000, 74] on button "Delete" at bounding box center [1002, 64] width 42 height 26
